Goal: Task Accomplishment & Management: Complete application form

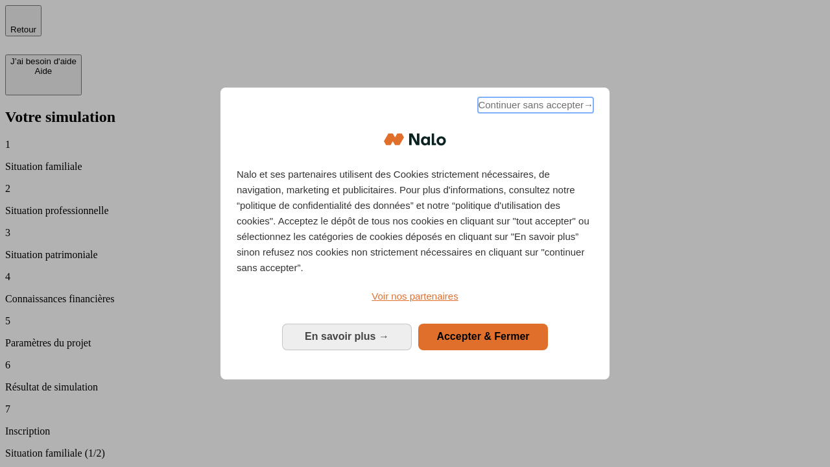
click at [534, 107] on span "Continuer sans accepter →" at bounding box center [535, 105] width 115 height 16
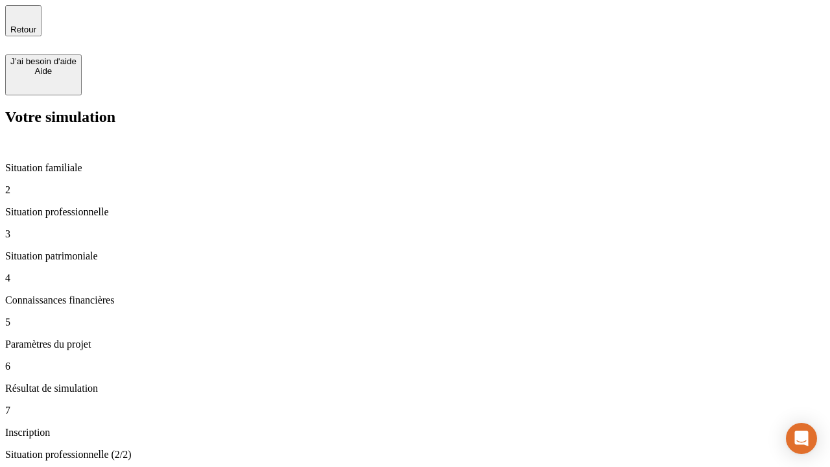
type input "30 000"
type input "40 000"
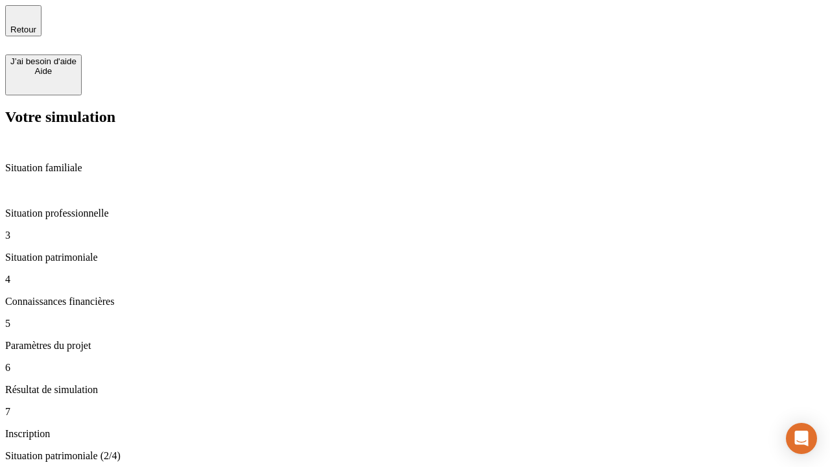
type input "1 100"
type input "20"
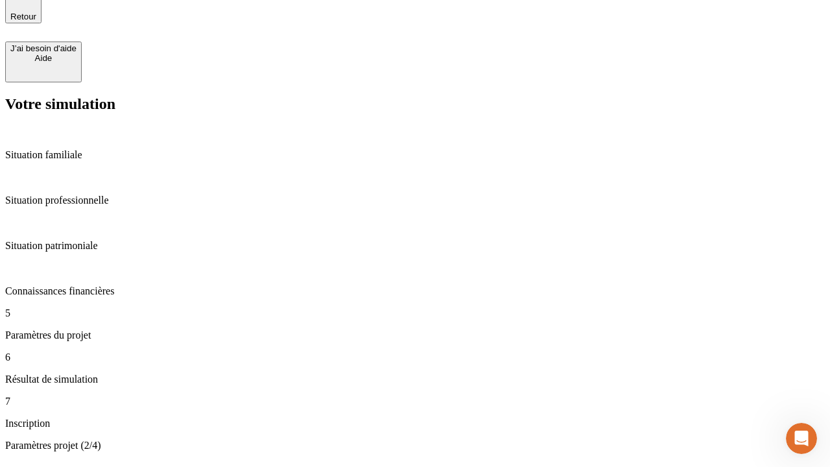
type input "40"
type input "62"
type input "50 000"
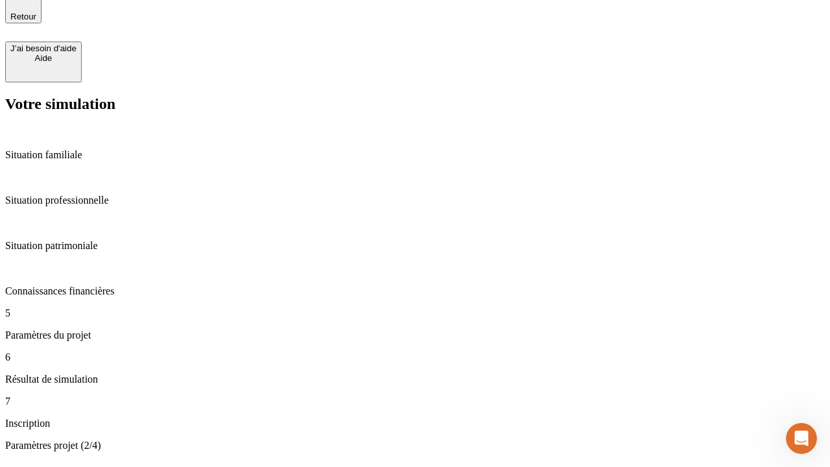
type input "640"
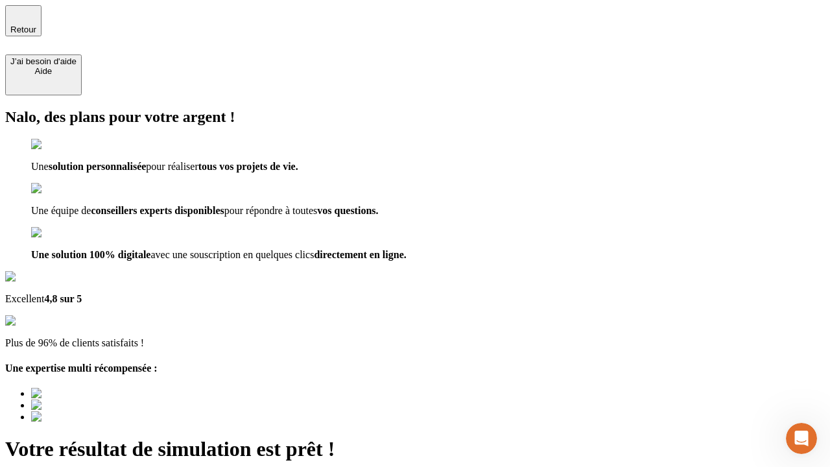
type input "[EMAIL_ADDRESS][DOMAIN_NAME]"
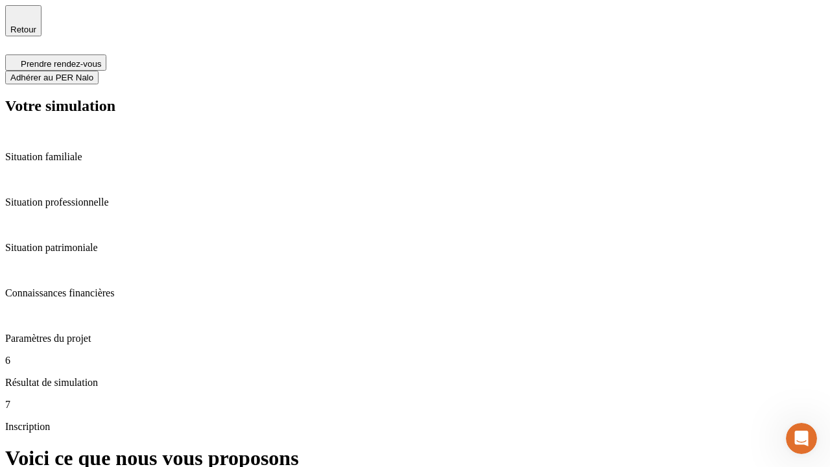
click at [93, 73] on span "Adhérer au PER Nalo" at bounding box center [51, 78] width 83 height 10
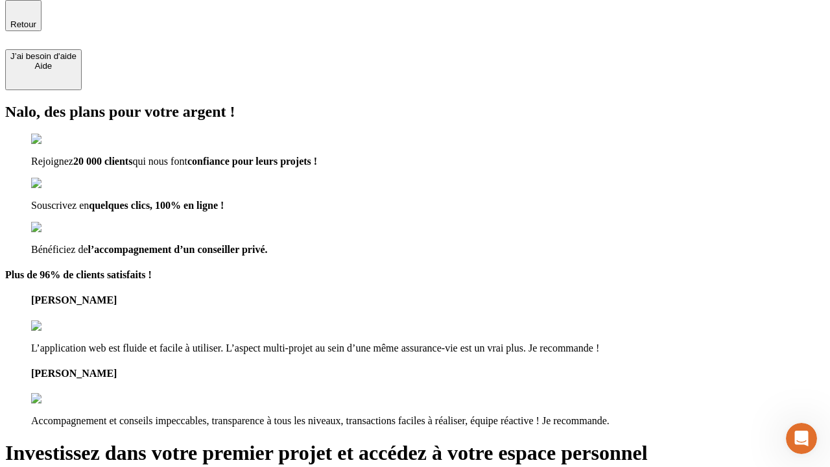
scroll to position [4, 0]
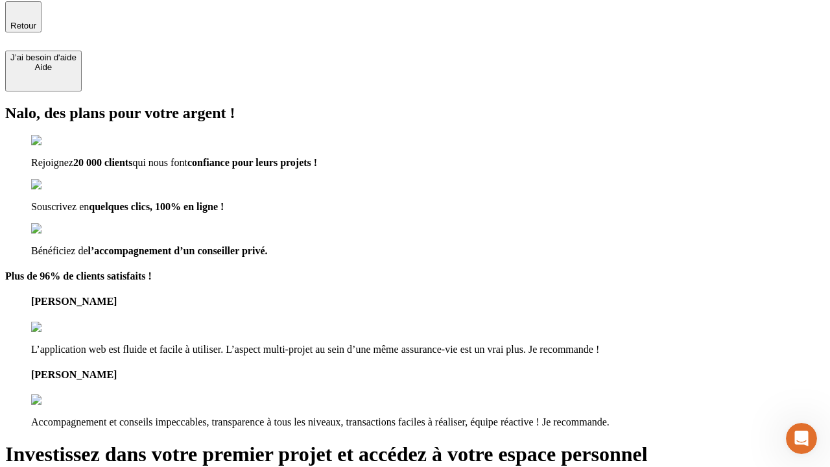
type input "abc"
